Goal: Transaction & Acquisition: Book appointment/travel/reservation

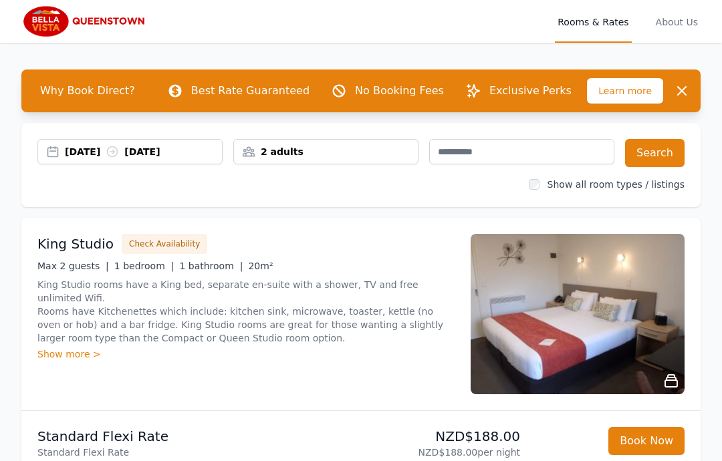
click at [82, 152] on div "[DATE] [DATE]" at bounding box center [143, 151] width 157 height 13
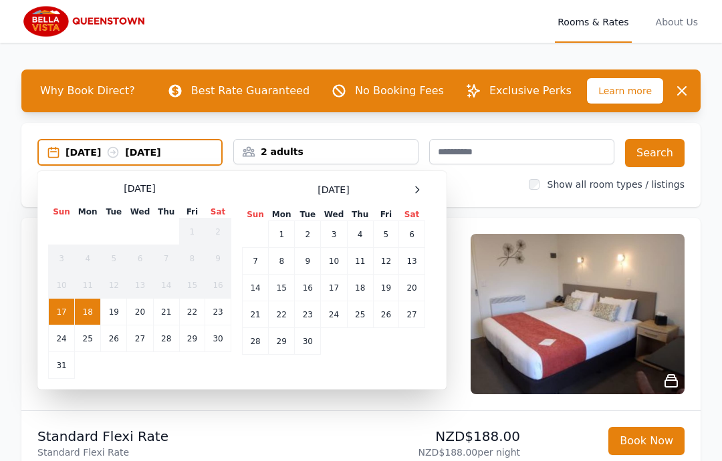
click at [422, 190] on div at bounding box center [417, 190] width 16 height 16
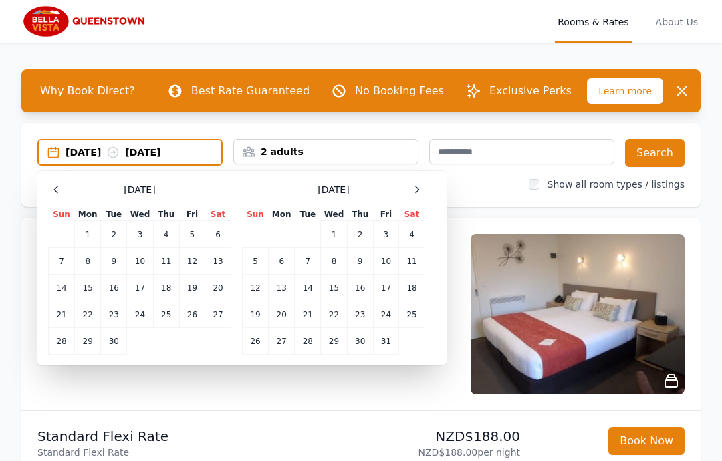
click at [423, 192] on div at bounding box center [417, 190] width 16 height 16
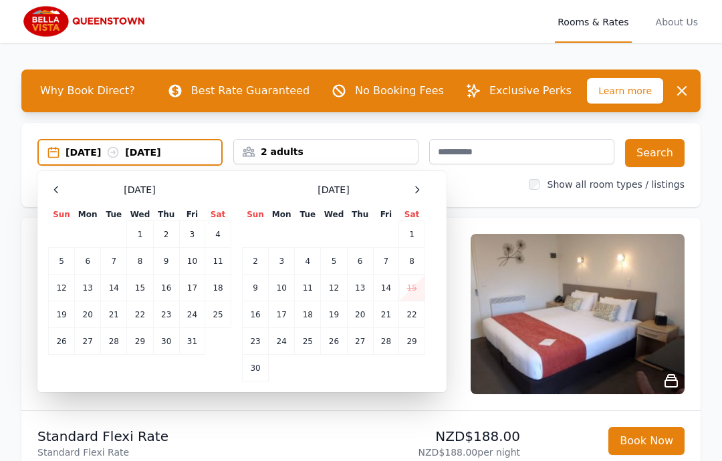
click at [424, 186] on div at bounding box center [417, 190] width 16 height 16
click at [344, 347] on td "31" at bounding box center [334, 341] width 26 height 27
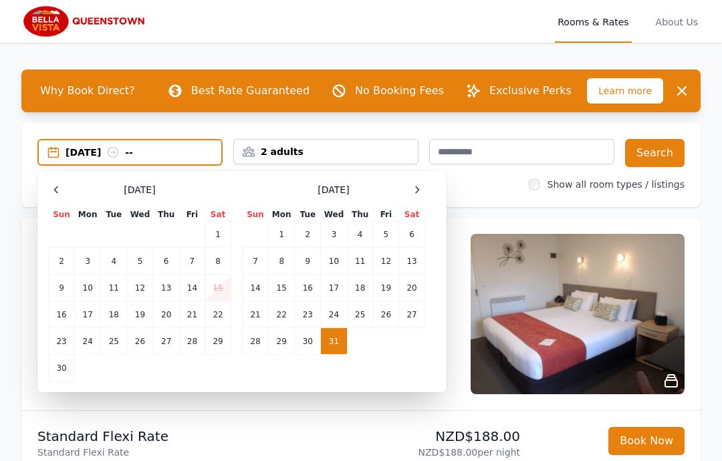
click at [424, 192] on div at bounding box center [417, 190] width 16 height 16
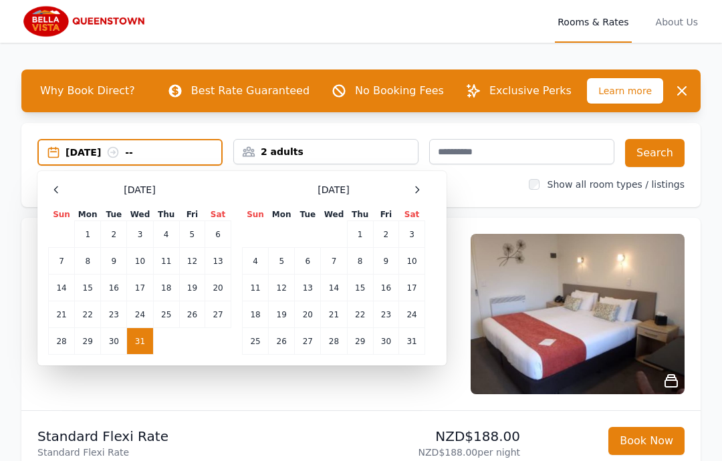
click at [255, 266] on td "4" at bounding box center [256, 261] width 26 height 27
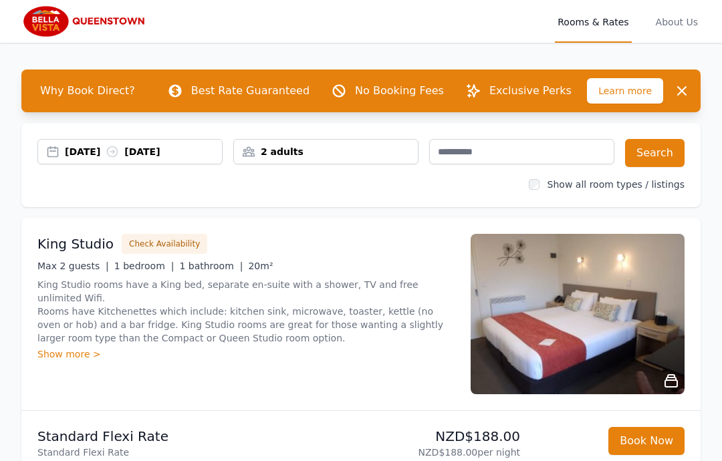
click at [659, 154] on button "Search" at bounding box center [654, 153] width 59 height 28
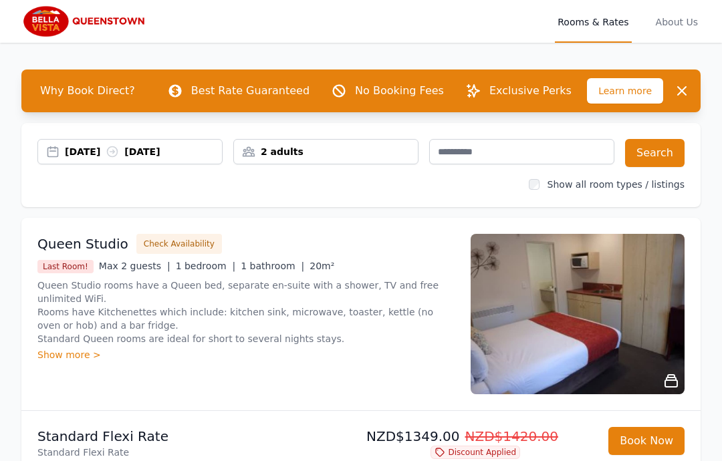
click at [60, 147] on div "[DATE] [DATE]" at bounding box center [130, 151] width 184 height 13
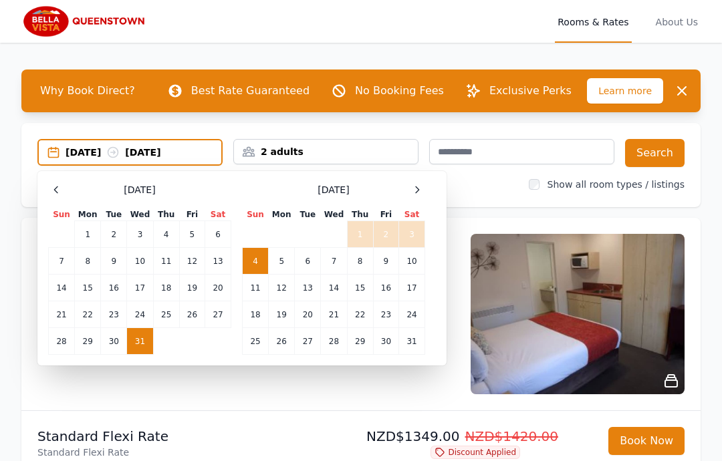
click at [358, 237] on td "1" at bounding box center [360, 234] width 26 height 27
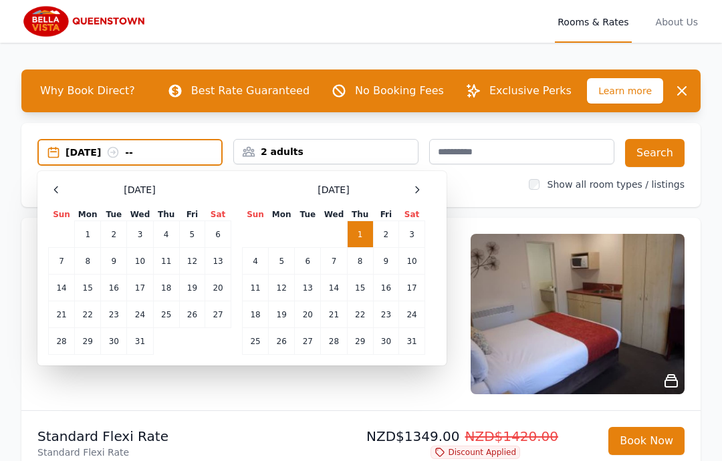
click at [251, 261] on td "4" at bounding box center [256, 261] width 26 height 27
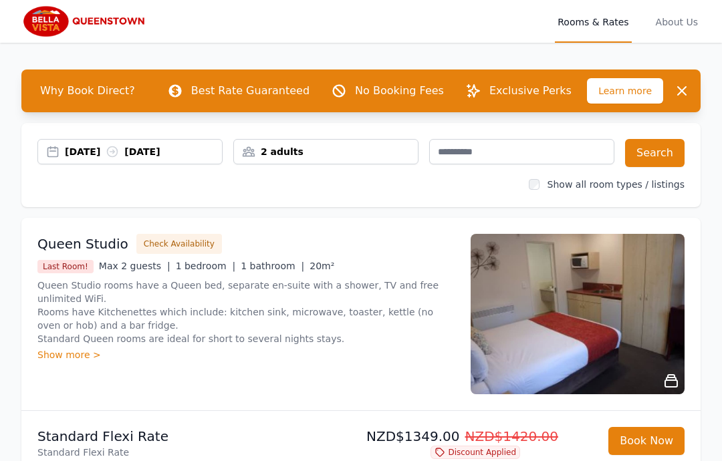
click at [648, 152] on button "Search" at bounding box center [654, 153] width 59 height 28
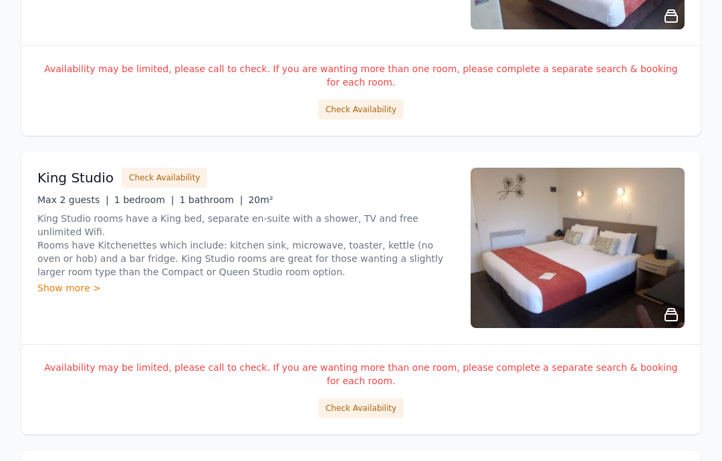
click at [358, 399] on button "Check Availability" at bounding box center [361, 409] width 86 height 20
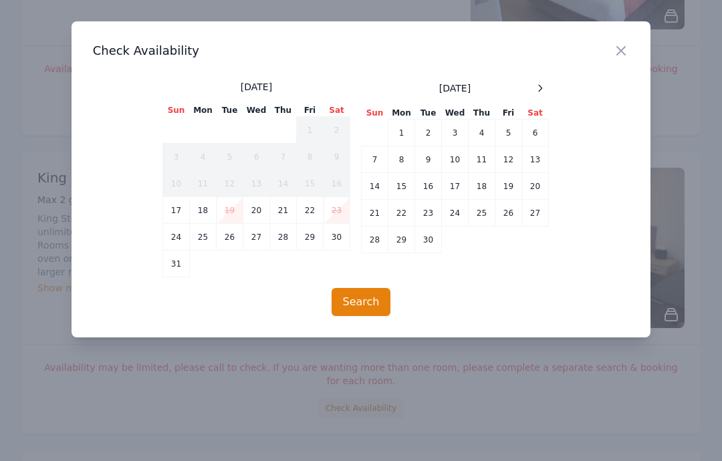
click at [538, 92] on icon at bounding box center [540, 88] width 11 height 11
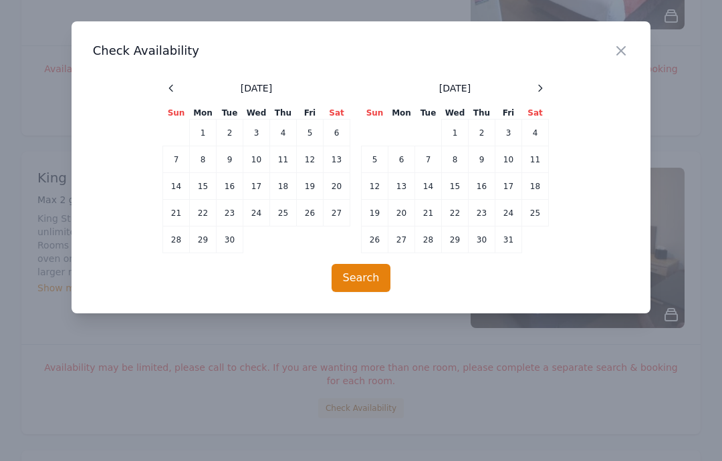
click at [543, 86] on icon at bounding box center [540, 88] width 11 height 11
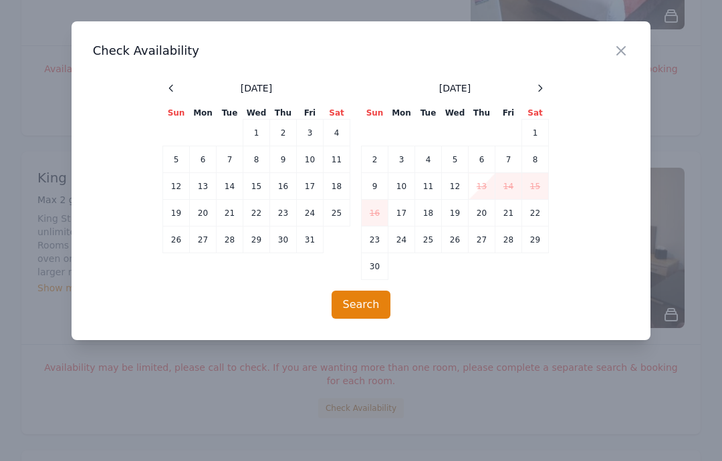
click at [539, 86] on icon at bounding box center [540, 88] width 3 height 6
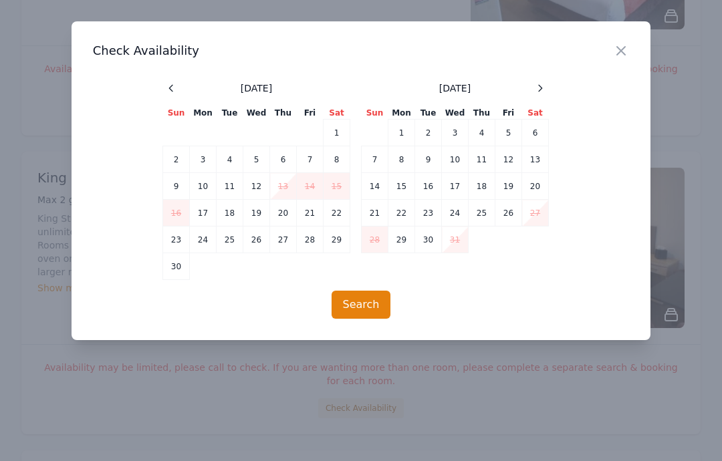
click at [539, 88] on icon at bounding box center [540, 88] width 11 height 11
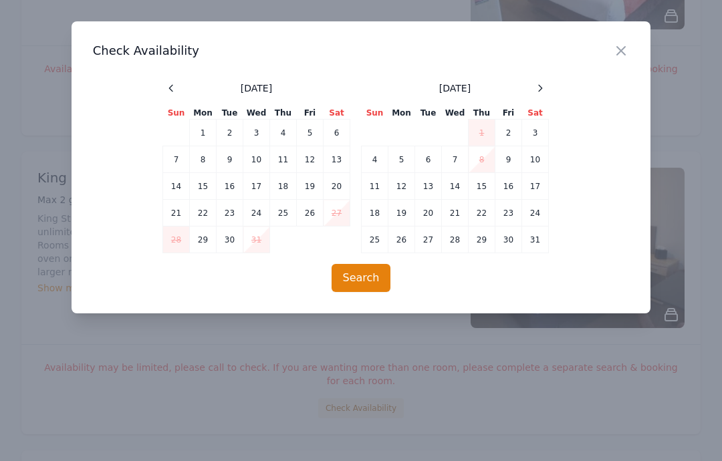
click at [511, 129] on td "2" at bounding box center [508, 133] width 27 height 27
click at [401, 165] on td "5" at bounding box center [401, 159] width 27 height 27
click at [362, 276] on button "Search" at bounding box center [361, 278] width 59 height 28
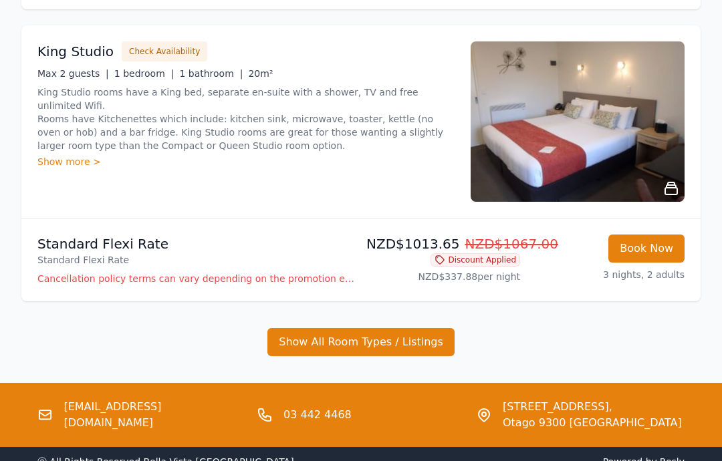
scroll to position [485, 0]
click at [380, 347] on button "Show All Room Types / Listings" at bounding box center [360, 342] width 187 height 28
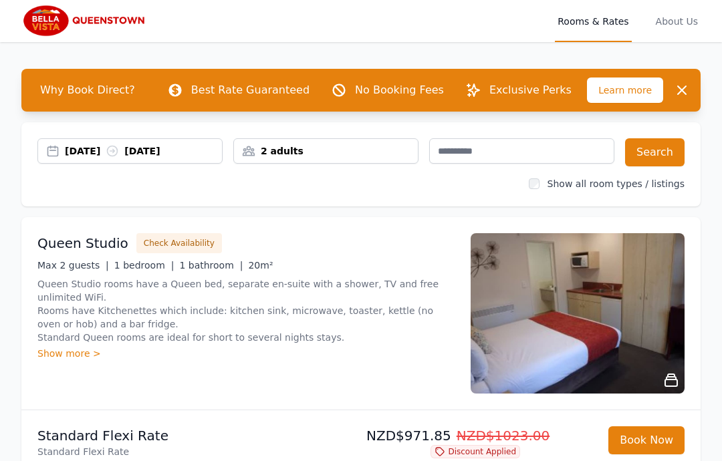
scroll to position [0, 0]
